Goal: Use online tool/utility: Utilize a website feature to perform a specific function

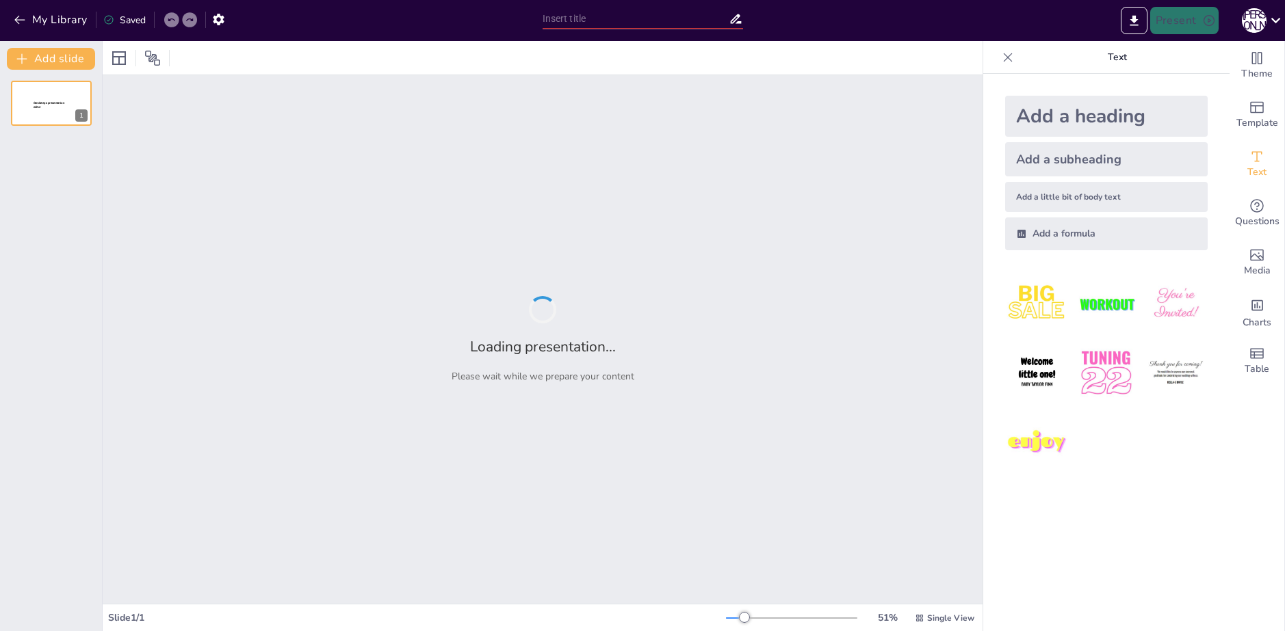
type input "Основные типы алгоритмов и их классификация"
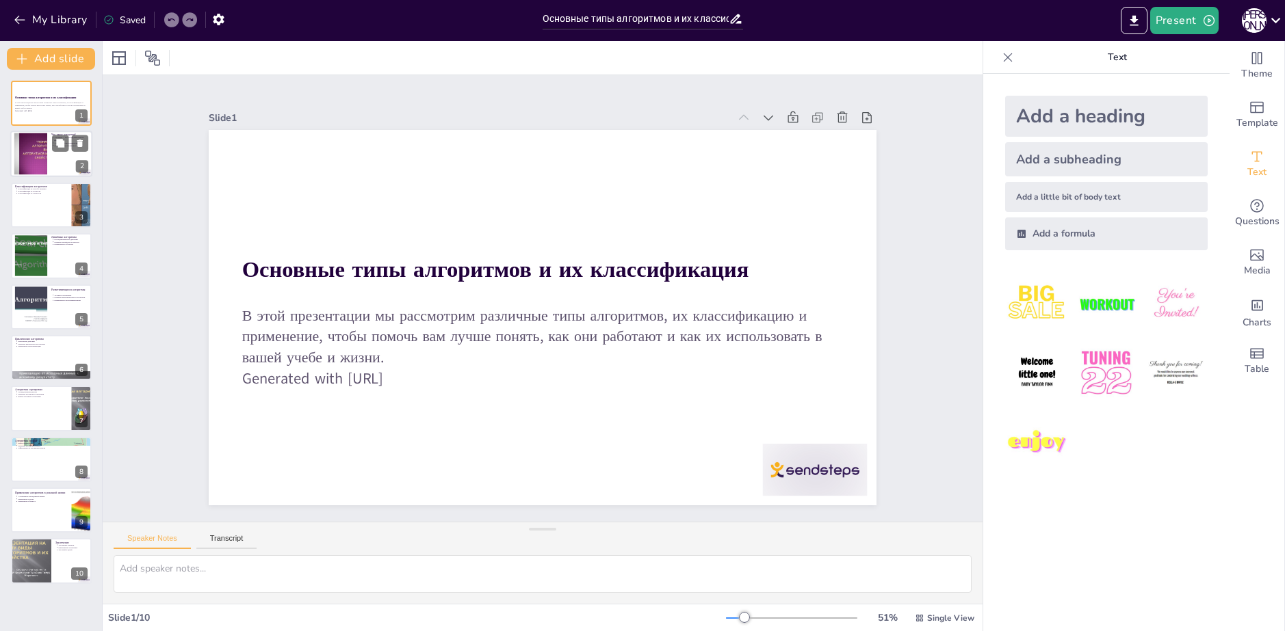
click at [65, 153] on div at bounding box center [51, 154] width 82 height 47
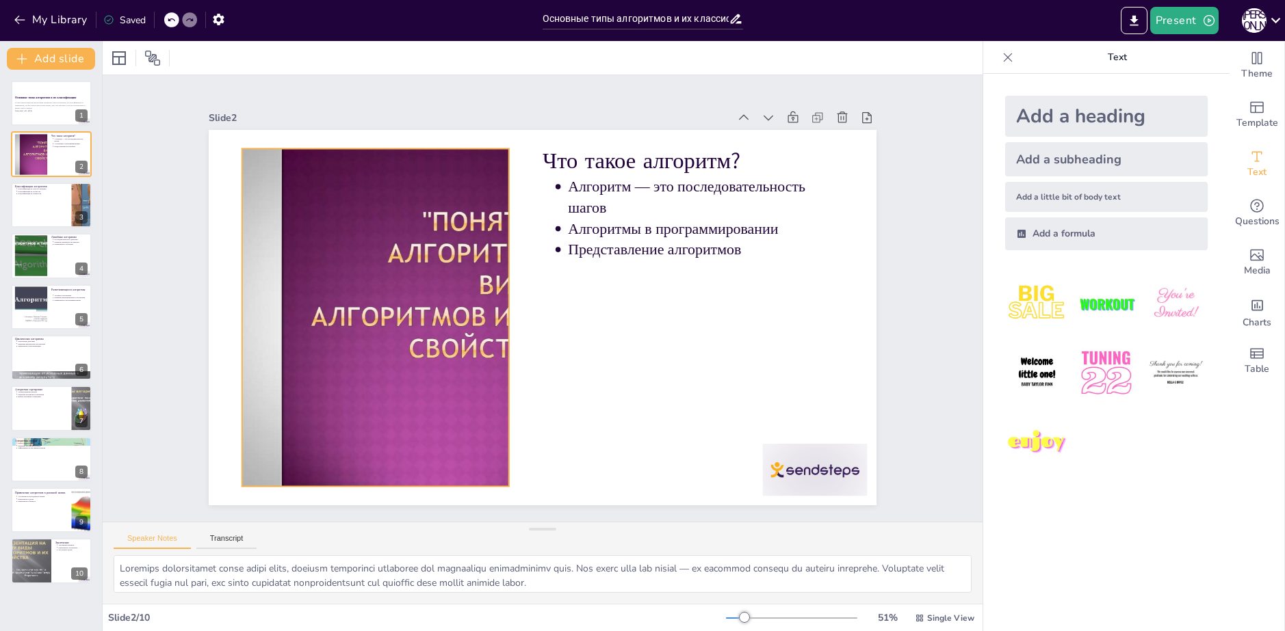
click at [415, 326] on div at bounding box center [389, 232] width 560 height 519
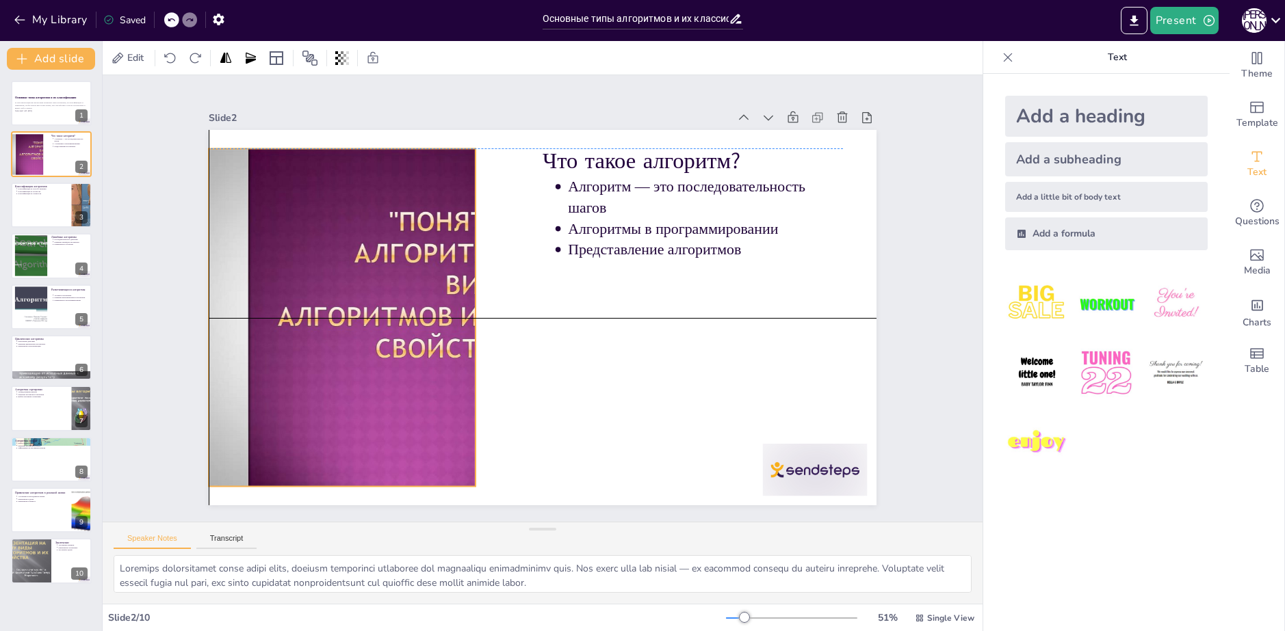
drag, startPoint x: 497, startPoint y: 311, endPoint x: 467, endPoint y: 311, distance: 30.1
click at [467, 311] on div "Что такое алгоритм? Алгоритм — это последовательность шагов Алгоритмы в програм…" at bounding box center [641, 162] width 540 height 393
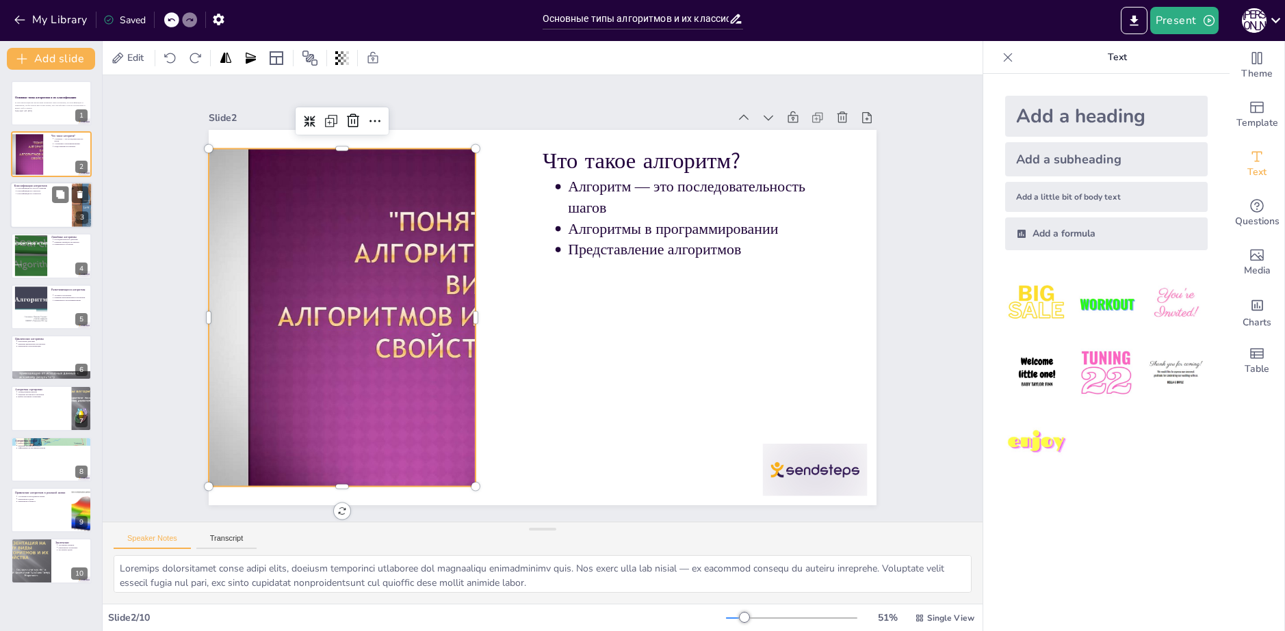
click at [68, 207] on div at bounding box center [51, 205] width 82 height 47
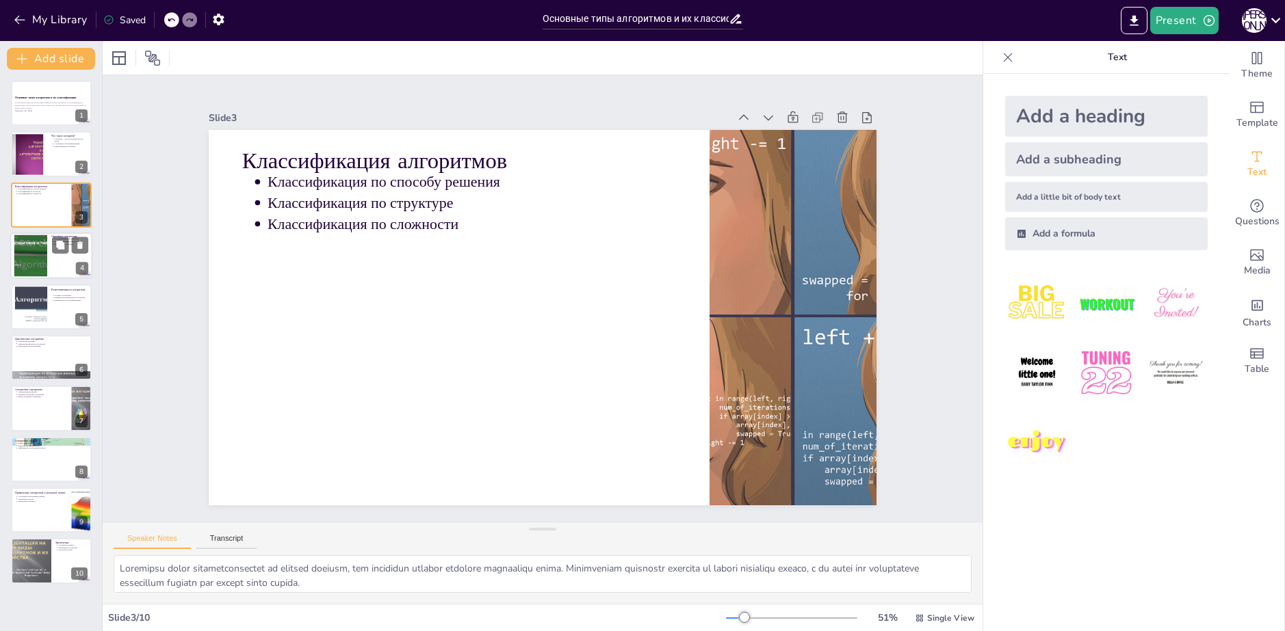
click at [53, 268] on div at bounding box center [51, 256] width 82 height 47
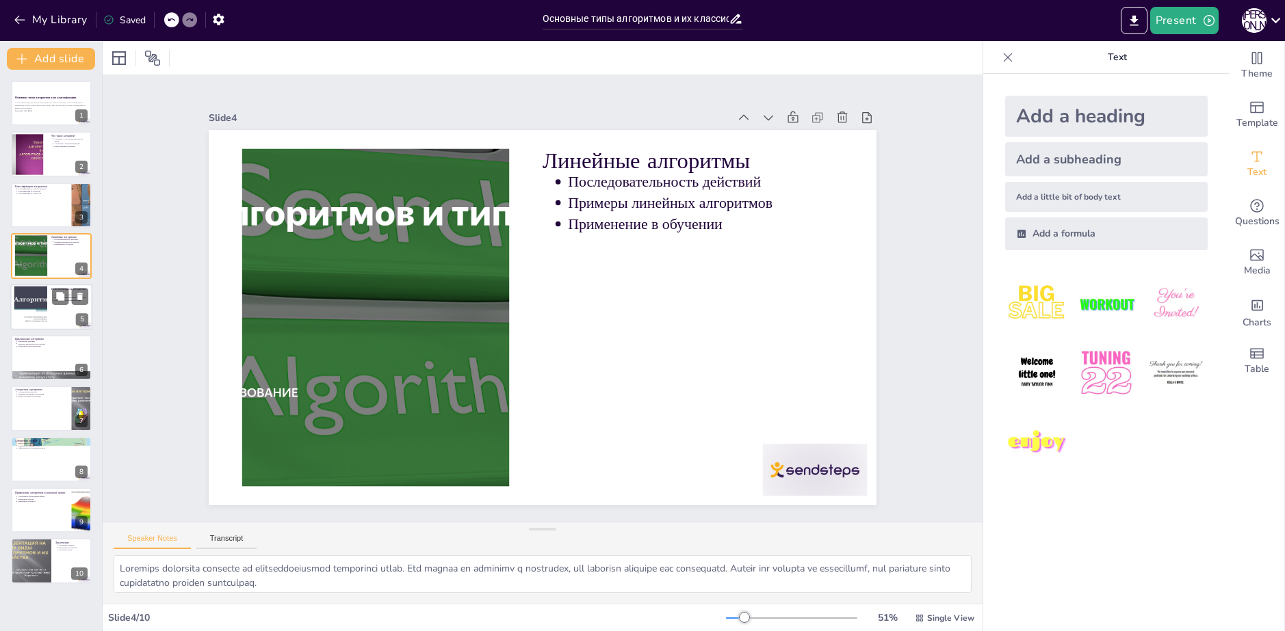
click at [58, 312] on div at bounding box center [51, 307] width 82 height 47
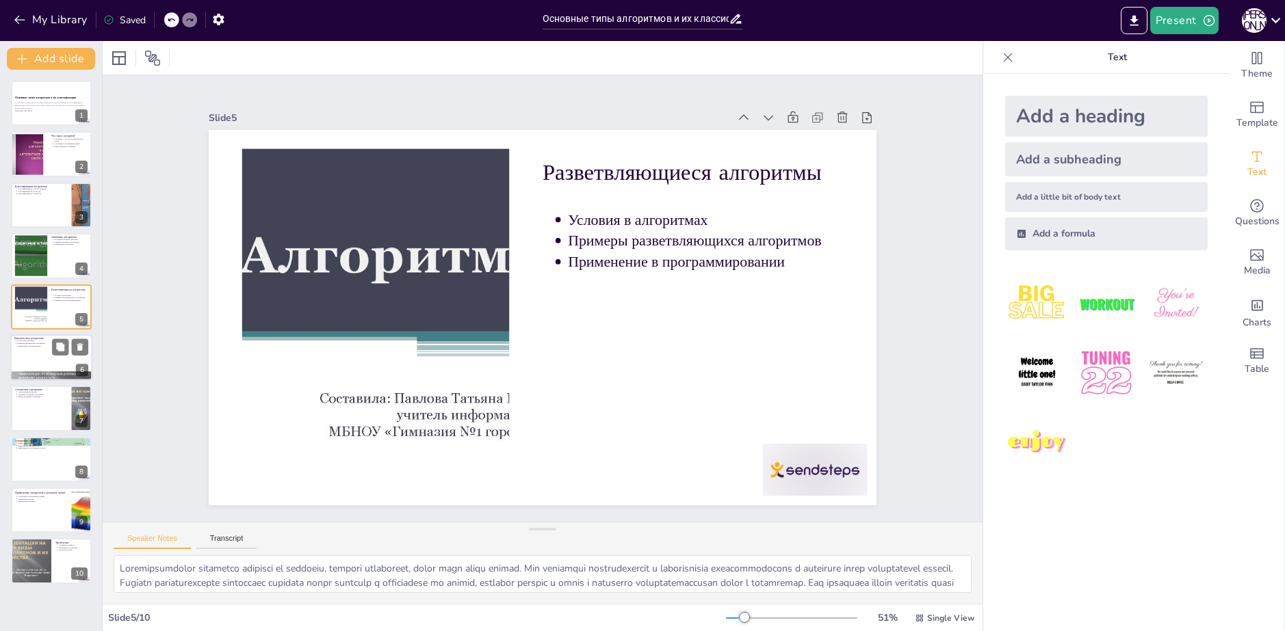
click at [57, 365] on div at bounding box center [51, 358] width 82 height 47
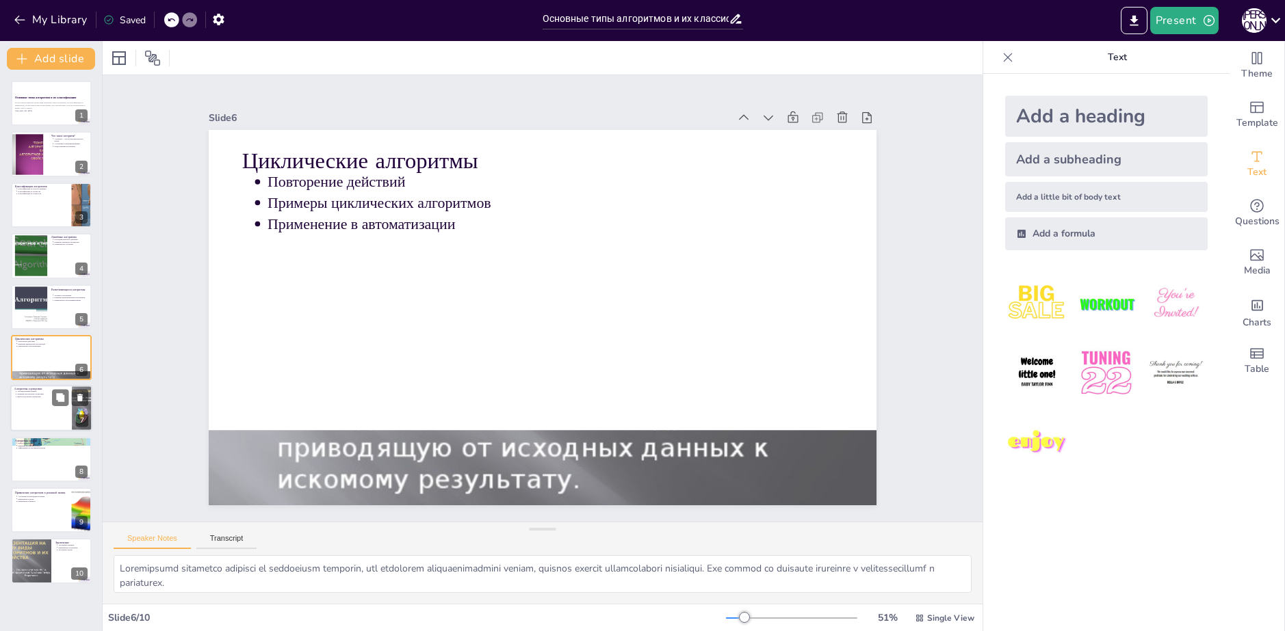
click at [52, 421] on div at bounding box center [51, 409] width 82 height 47
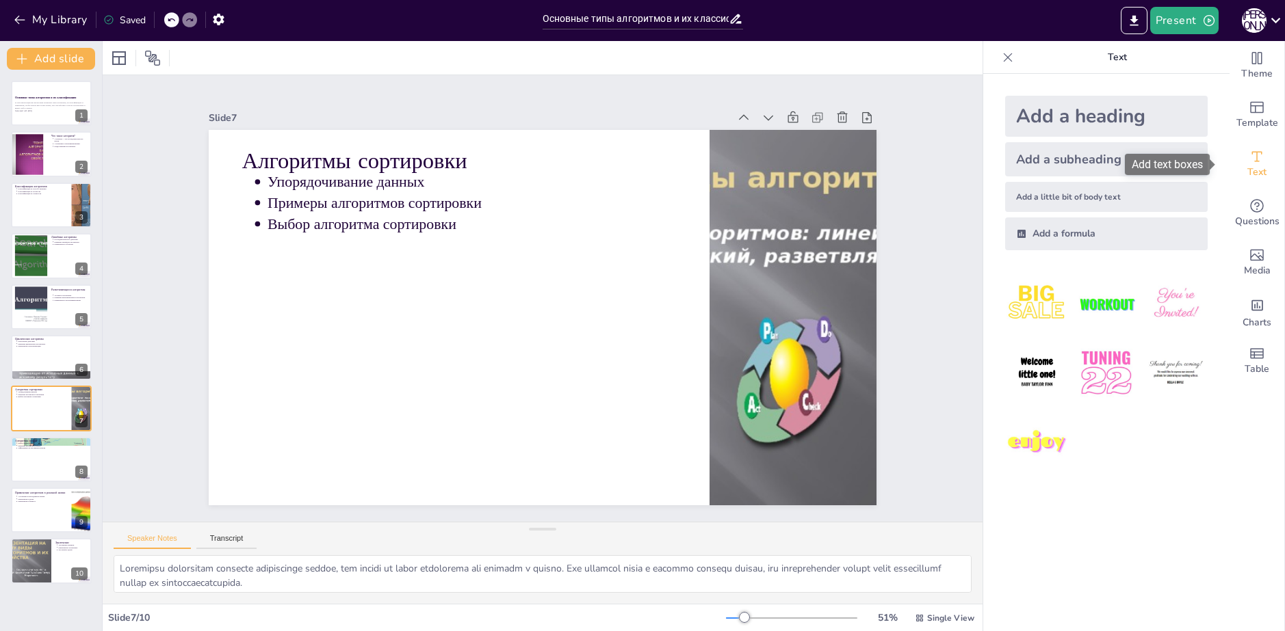
click at [1249, 158] on icon "Add text boxes" at bounding box center [1257, 156] width 16 height 16
click at [47, 477] on div at bounding box center [51, 459] width 82 height 47
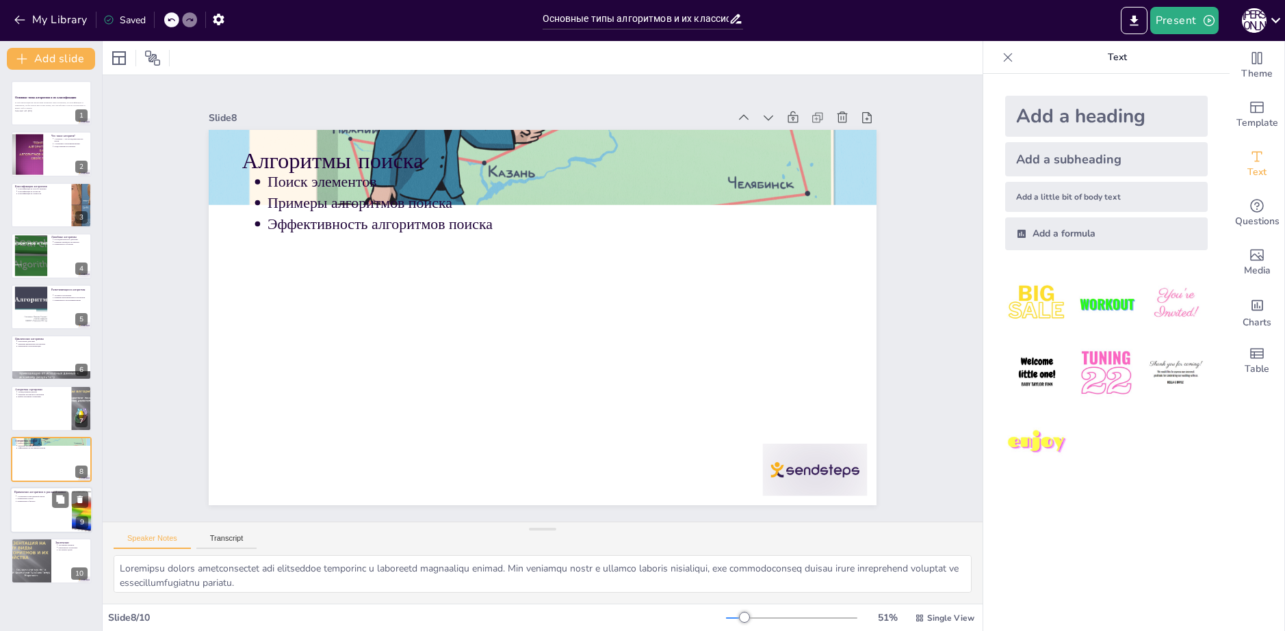
click at [58, 519] on div at bounding box center [51, 510] width 82 height 47
type textarea "Loremipsu do sitametconsect adipis elitseddoeiusmodt; inc utlab etdolo magnaa e…"
